Goal: Information Seeking & Learning: Learn about a topic

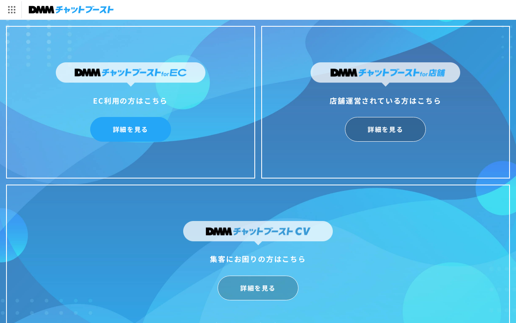
click at [146, 123] on link "詳細を見る" at bounding box center [130, 129] width 81 height 25
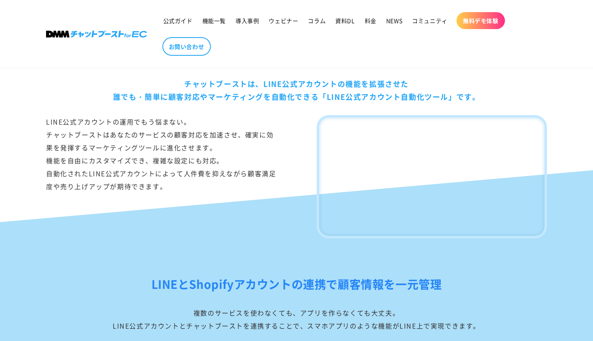
scroll to position [474, 0]
drag, startPoint x: 186, startPoint y: 82, endPoint x: 475, endPoint y: 90, distance: 288.7
click at [475, 90] on div "チャットブーストは、LINE公式アカウントの機能を拡張させた 誰でも・簡単に顧客対応やマーケティングを自動化できる「LINE公式アカウント自動化ツール」です。" at bounding box center [296, 90] width 501 height 26
drag, startPoint x: 184, startPoint y: 84, endPoint x: 475, endPoint y: 97, distance: 290.9
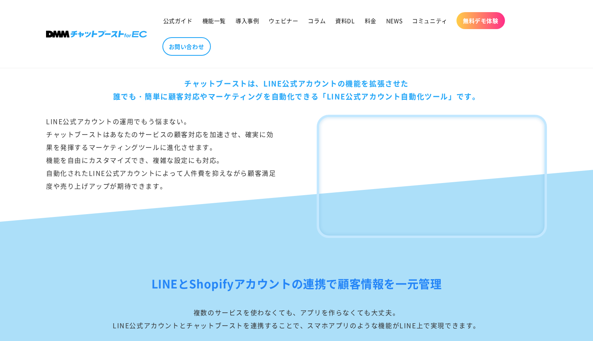
click at [475, 97] on div "チャットブーストは、LINE公式アカウントの機能を拡張させた 誰でも・簡単に顧客対応やマーケティングを自動化できる「LINE公式アカウント自動化ツール」です。" at bounding box center [296, 90] width 501 height 26
drag, startPoint x: 482, startPoint y: 96, endPoint x: 181, endPoint y: 88, distance: 300.8
click at [181, 88] on div "チャットブーストは、LINE公式アカウントの機能を拡張させた 誰でも・簡単に顧客対応やマーケティングを自動化できる「LINE公式アカウント自動化ツール」です。" at bounding box center [296, 90] width 501 height 26
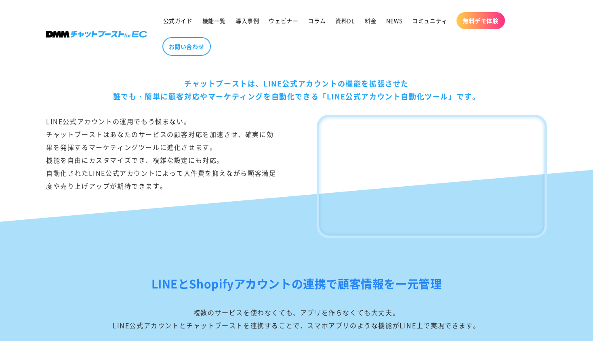
drag, startPoint x: 183, startPoint y: 81, endPoint x: 493, endPoint y: 93, distance: 310.3
click at [493, 93] on div "チャットブーストは、LINE公式アカウントの機能を拡張させた 誰でも・簡単に顧客対応やマーケティングを自動化できる「LINE公式アカウント自動化ツール」です。" at bounding box center [296, 90] width 501 height 26
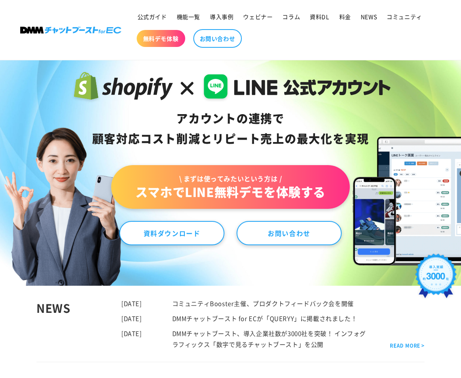
scroll to position [0, 0]
